Goal: Transaction & Acquisition: Obtain resource

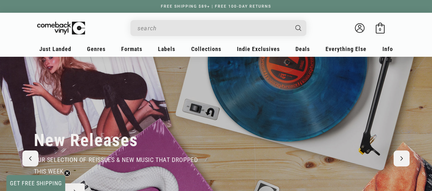
click at [195, 29] on input "When autocomplete results are available use up and down arrows to review and en…" at bounding box center [213, 28] width 152 height 13
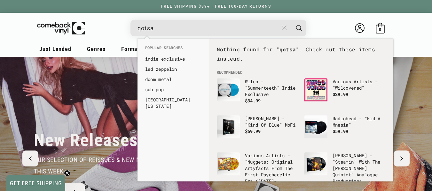
type input "qotsa"
click at [291, 20] on button "Search" at bounding box center [299, 28] width 16 height 16
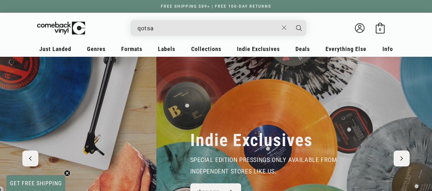
scroll to position [0, 416]
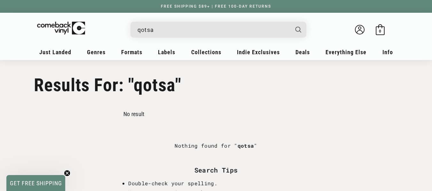
click at [184, 29] on input "qotsa" at bounding box center [213, 29] width 152 height 13
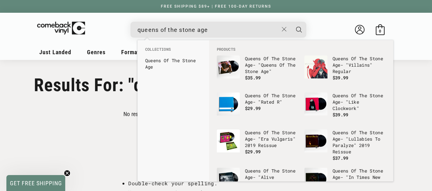
type input "queens of the stone age"
click at [291, 22] on button "Search" at bounding box center [299, 30] width 16 height 16
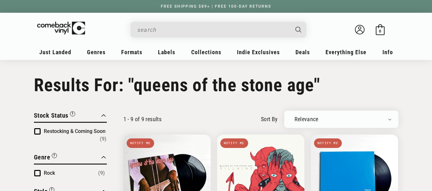
type input "queens of the stone age"
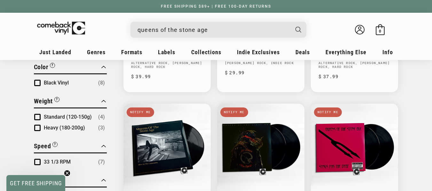
scroll to position [336, 0]
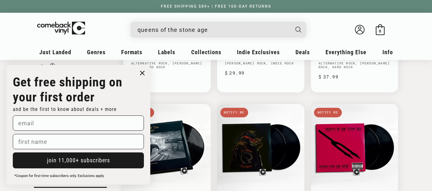
click at [139, 105] on div "Close dialog Get free shipping on your first order and be the first to know abo…" at bounding box center [78, 125] width 157 height 133
click at [142, 70] on circle "Close dialog" at bounding box center [142, 73] width 9 height 9
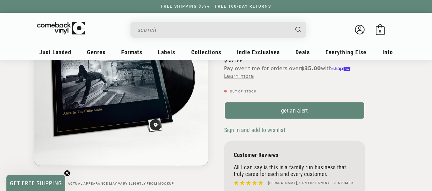
scroll to position [101, 0]
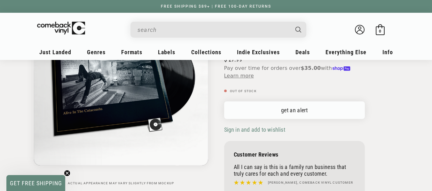
click at [303, 113] on link "get an alert" at bounding box center [294, 111] width 141 height 18
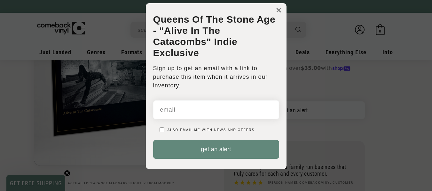
scroll to position [0, 0]
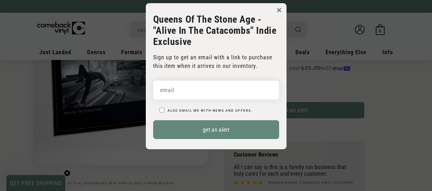
click at [203, 91] on input "email" at bounding box center [216, 90] width 126 height 19
type input "melissafrost99@gmail.com"
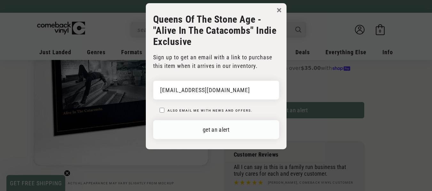
click at [245, 128] on button "get an alert" at bounding box center [216, 130] width 126 height 19
